Goal: Task Accomplishment & Management: Complete application form

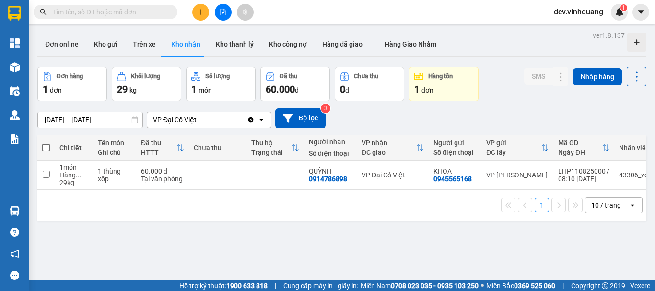
click at [105, 11] on input "text" at bounding box center [109, 12] width 113 height 11
paste input "0914786898"
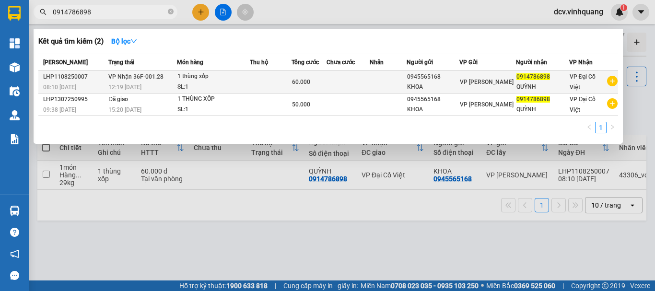
type input "0914786898"
click at [275, 80] on td at bounding box center [271, 82] width 42 height 23
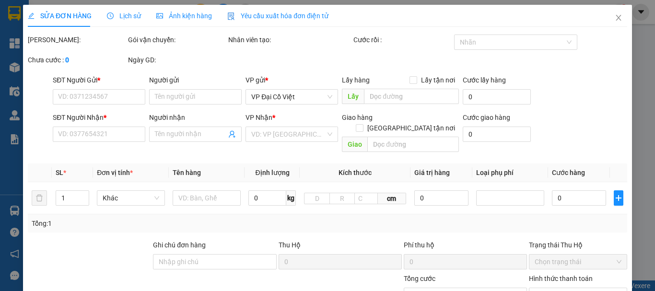
type input "0945565168"
type input "KHOA"
type input "0914786898"
type input "QUỲNH"
type input "60.000"
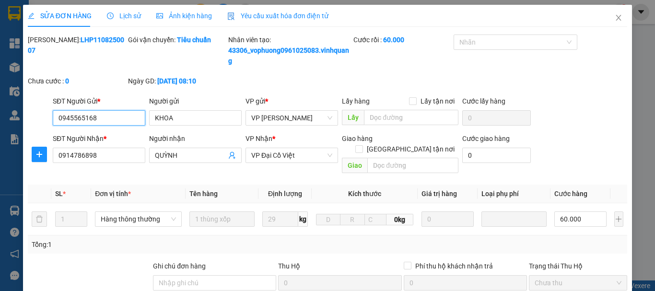
scroll to position [155, 0]
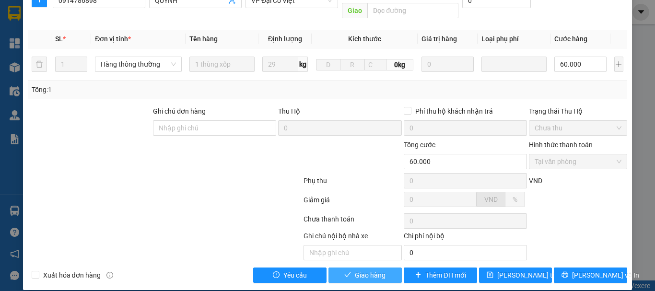
drag, startPoint x: 365, startPoint y: 266, endPoint x: 391, endPoint y: 267, distance: 25.9
click at [366, 270] on span "Giao hàng" at bounding box center [370, 275] width 31 height 11
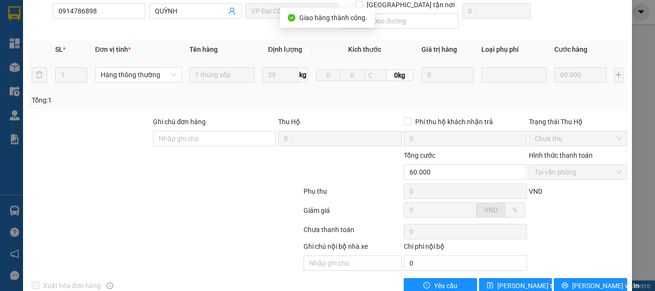
scroll to position [0, 0]
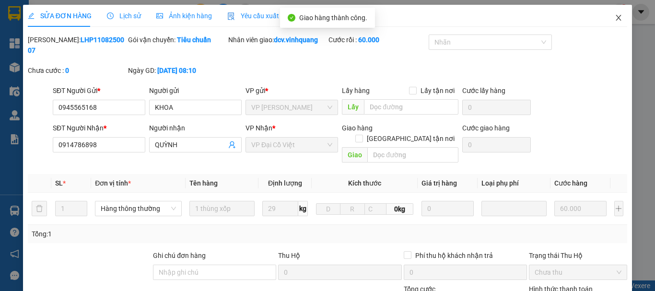
click at [606, 12] on span "Close" at bounding box center [618, 18] width 27 height 27
